Goal: Information Seeking & Learning: Learn about a topic

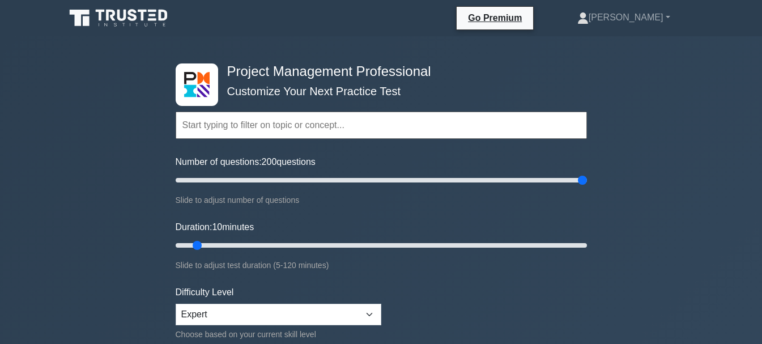
drag, startPoint x: 190, startPoint y: 185, endPoint x: 590, endPoint y: 216, distance: 401.4
type input "200"
click at [587, 187] on input "Number of questions: 200 questions" at bounding box center [381, 180] width 411 height 14
type input "120"
drag, startPoint x: 203, startPoint y: 245, endPoint x: 656, endPoint y: 264, distance: 452.6
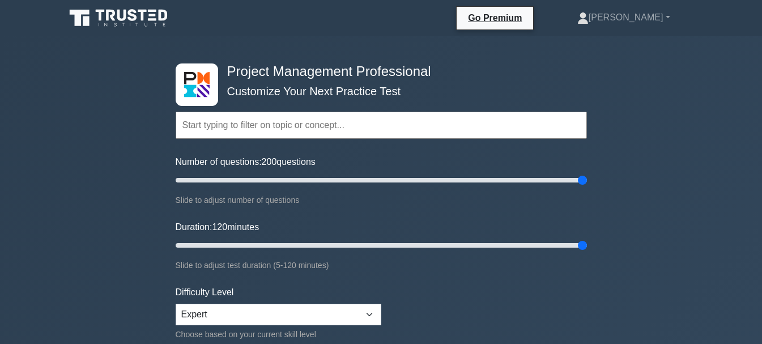
click at [587, 252] on input "Duration: 120 minutes" at bounding box center [381, 246] width 411 height 14
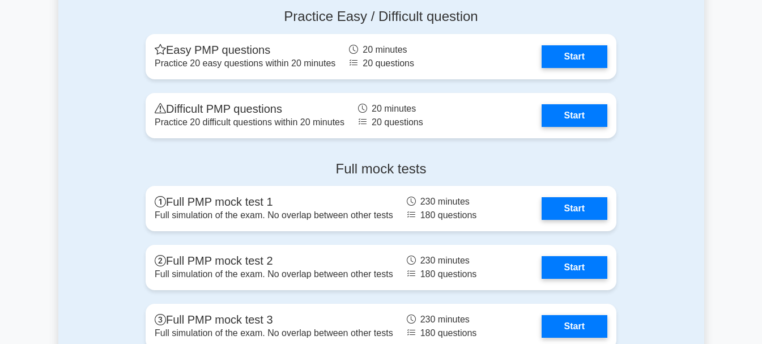
scroll to position [3740, 0]
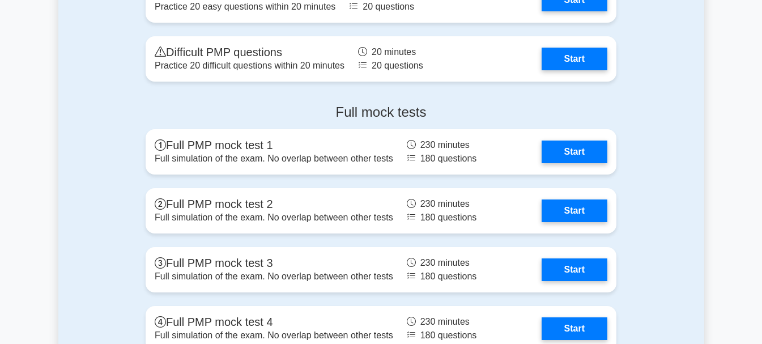
click at [542, 219] on link "Start" at bounding box center [575, 210] width 66 height 23
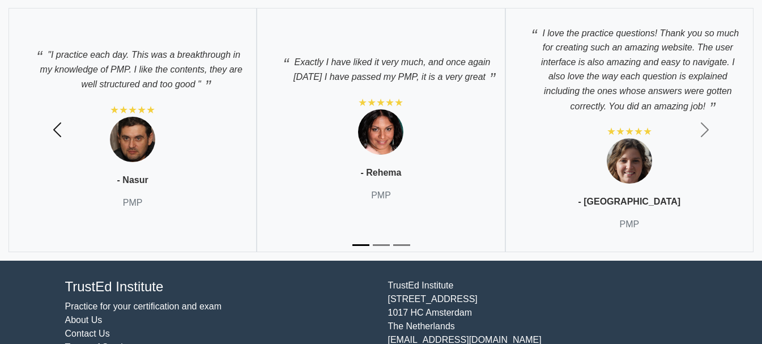
scroll to position [4473, 0]
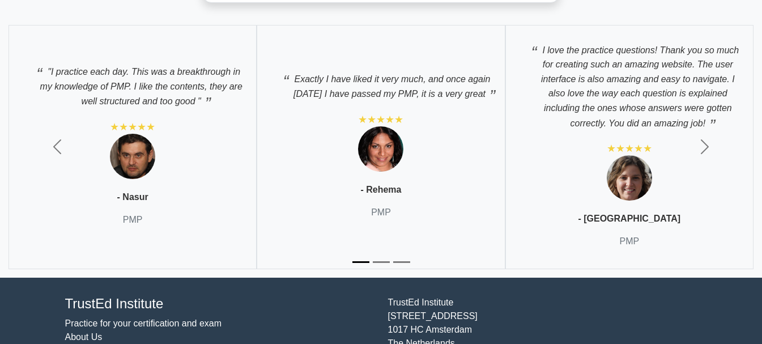
click at [630, 179] on img at bounding box center [629, 177] width 45 height 45
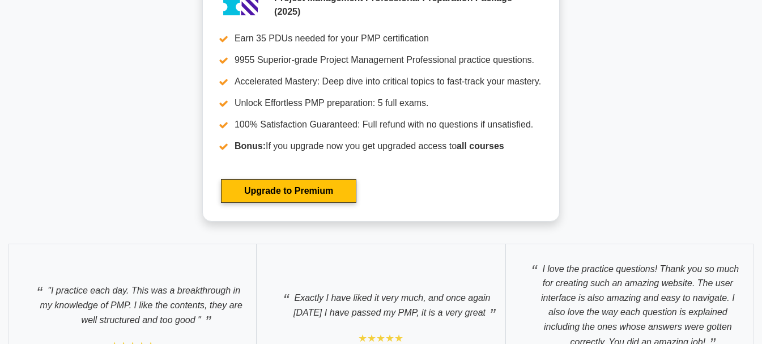
scroll to position [4190, 0]
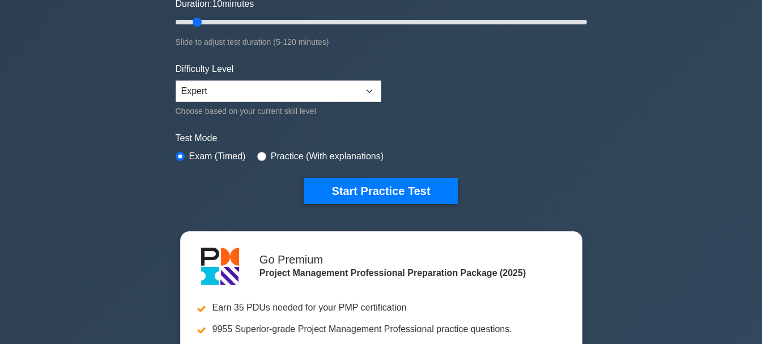
scroll to position [227, 0]
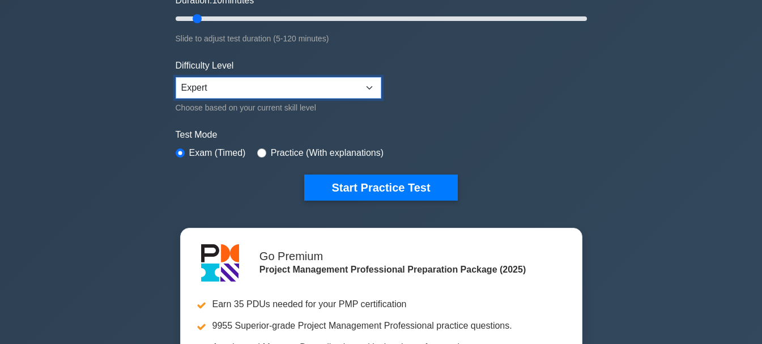
click at [281, 78] on select "Beginner Intermediate Expert" at bounding box center [279, 88] width 206 height 22
click at [422, 117] on form "Topics Scope Management Time Management Cost Management Quality Management Risk…" at bounding box center [381, 25] width 411 height 350
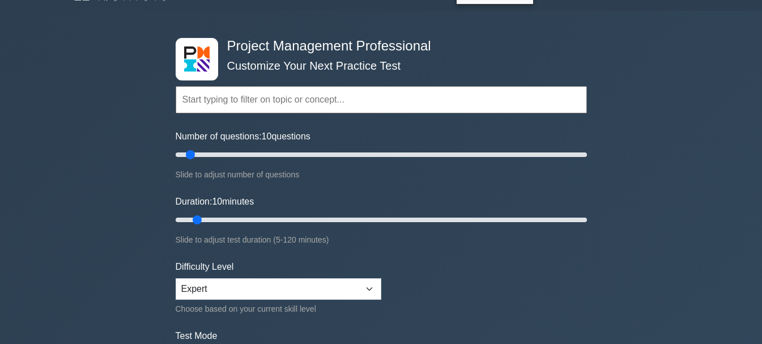
scroll to position [0, 0]
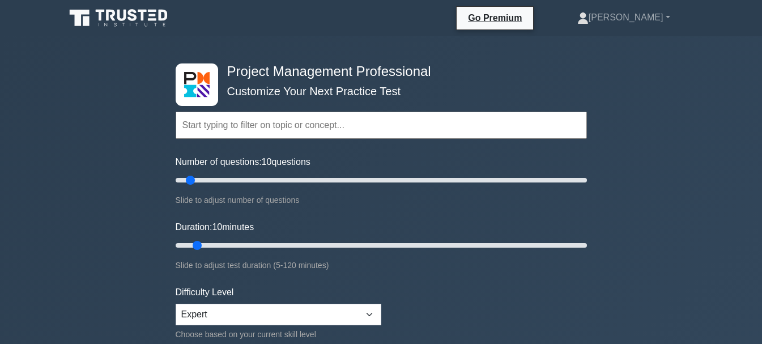
click at [104, 22] on icon at bounding box center [119, 18] width 109 height 22
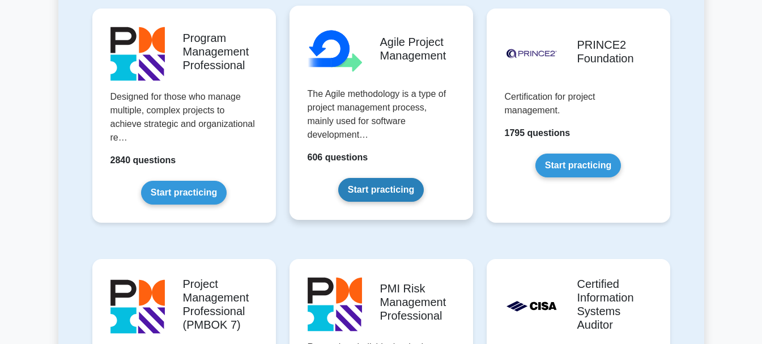
scroll to position [737, 0]
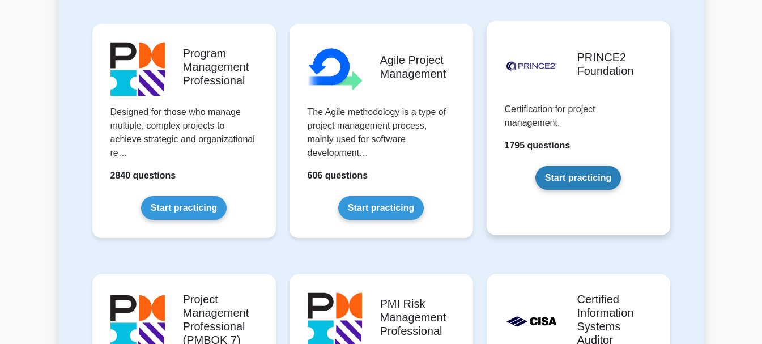
click at [583, 181] on link "Start practicing" at bounding box center [579, 178] width 86 height 24
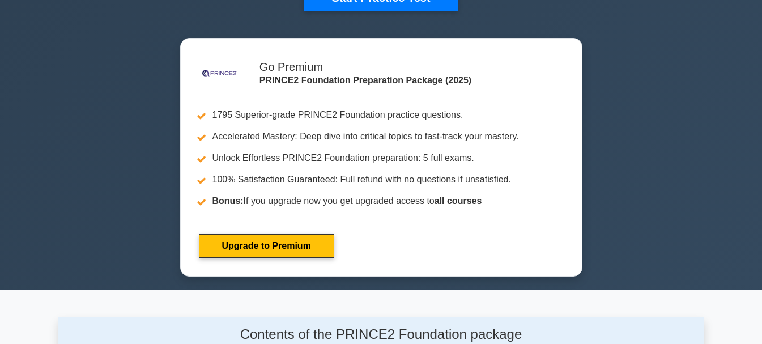
scroll to position [397, 0]
